Goal: Obtain resource: Obtain resource

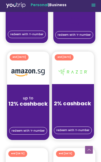
scroll to position [417, 0]
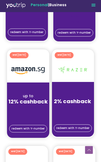
click at [33, 136] on div "redeem with Y-number" at bounding box center [28, 128] width 42 height 17
click at [31, 134] on div "redeem with Y-number" at bounding box center [28, 128] width 42 height 17
click at [25, 140] on div "end [DATE] up to 7% cashback placeholder redeem with Y-number end [DATE] up to …" at bounding box center [50, 52] width 92 height 706
click at [29, 129] on span "redeem with Y-number" at bounding box center [28, 128] width 33 height 3
click at [28, 127] on span "redeem with Y-number" at bounding box center [28, 128] width 33 height 3
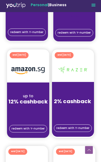
click at [23, 129] on span "redeem with Y-number" at bounding box center [28, 128] width 33 height 3
click at [33, 127] on span "redeem with Y-number" at bounding box center [28, 128] width 33 height 3
click at [30, 129] on span "redeem with Y-number" at bounding box center [28, 128] width 33 height 3
click at [33, 129] on span "redeem with Y-number" at bounding box center [28, 128] width 33 height 3
click at [74, 108] on div "placeholder" at bounding box center [73, 106] width 42 height 5
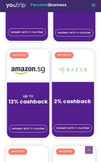
click at [74, 102] on div "2% cashback" at bounding box center [73, 101] width 42 height 6
click at [40, 95] on div "up to" at bounding box center [28, 96] width 42 height 6
click at [38, 99] on div "12% cashback" at bounding box center [28, 101] width 42 height 5
